Goal: Task Accomplishment & Management: Use online tool/utility

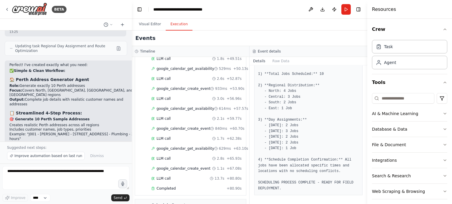
scroll to position [543, 0]
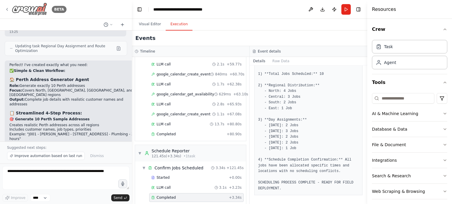
click at [7, 6] on div "BETA" at bounding box center [36, 9] width 62 height 13
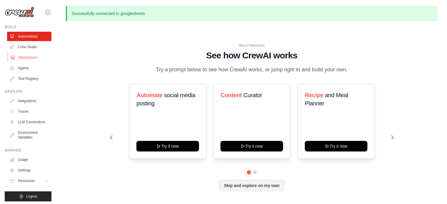
click at [27, 58] on link "Marketplace" at bounding box center [30, 57] width 44 height 9
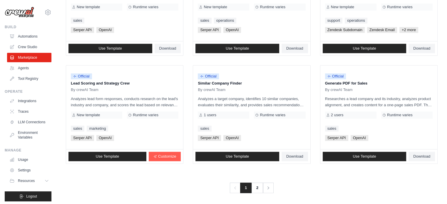
scroll to position [339, 0]
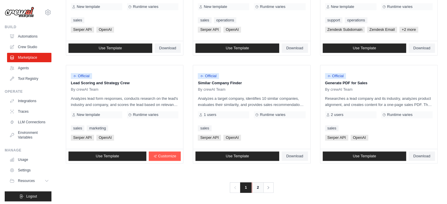
click at [260, 186] on link "2" at bounding box center [258, 188] width 12 height 11
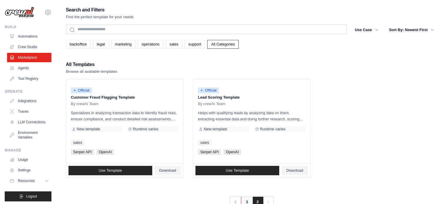
click at [244, 201] on link "1" at bounding box center [247, 202] width 12 height 11
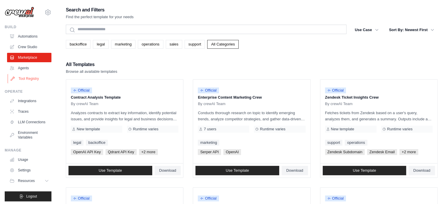
click at [20, 77] on link "Tool Registry" at bounding box center [30, 78] width 44 height 9
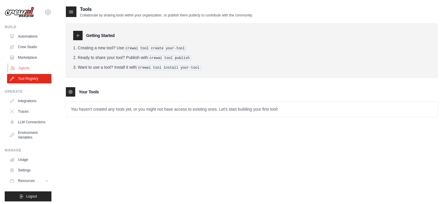
click at [24, 69] on link "Agents" at bounding box center [30, 68] width 44 height 9
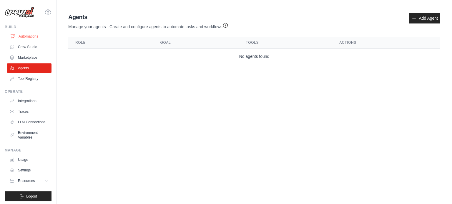
click at [31, 36] on link "Automations" at bounding box center [30, 36] width 44 height 9
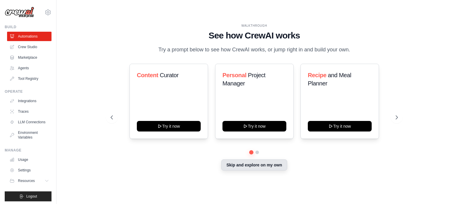
click at [237, 169] on button "Skip and explore on my own" at bounding box center [254, 165] width 66 height 11
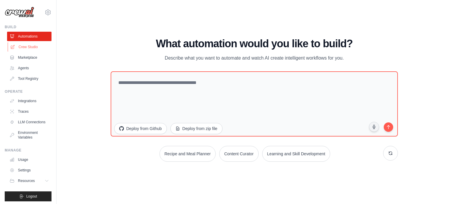
click at [33, 45] on link "Crew Studio" at bounding box center [30, 46] width 44 height 9
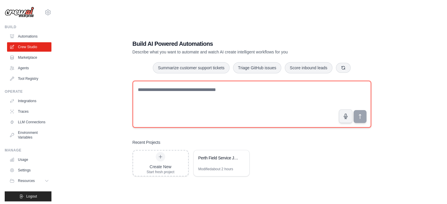
click at [197, 97] on textarea at bounding box center [252, 104] width 239 height 47
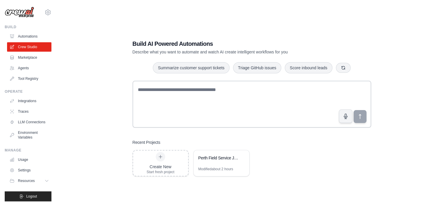
click at [376, 23] on div "Build AI Powered Automations Describe what you want to automate and watch AI cr…" at bounding box center [252, 108] width 372 height 204
click at [22, 173] on link "Settings" at bounding box center [30, 170] width 44 height 9
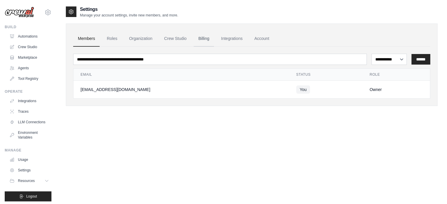
click at [205, 35] on link "Billing" at bounding box center [204, 39] width 20 height 16
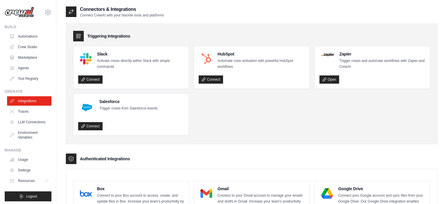
scroll to position [325, 0]
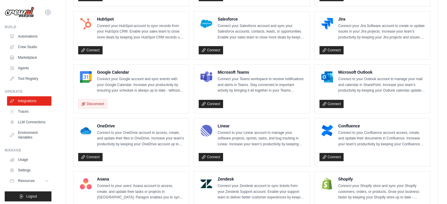
scroll to position [178, 0]
